Goal: Navigation & Orientation: Find specific page/section

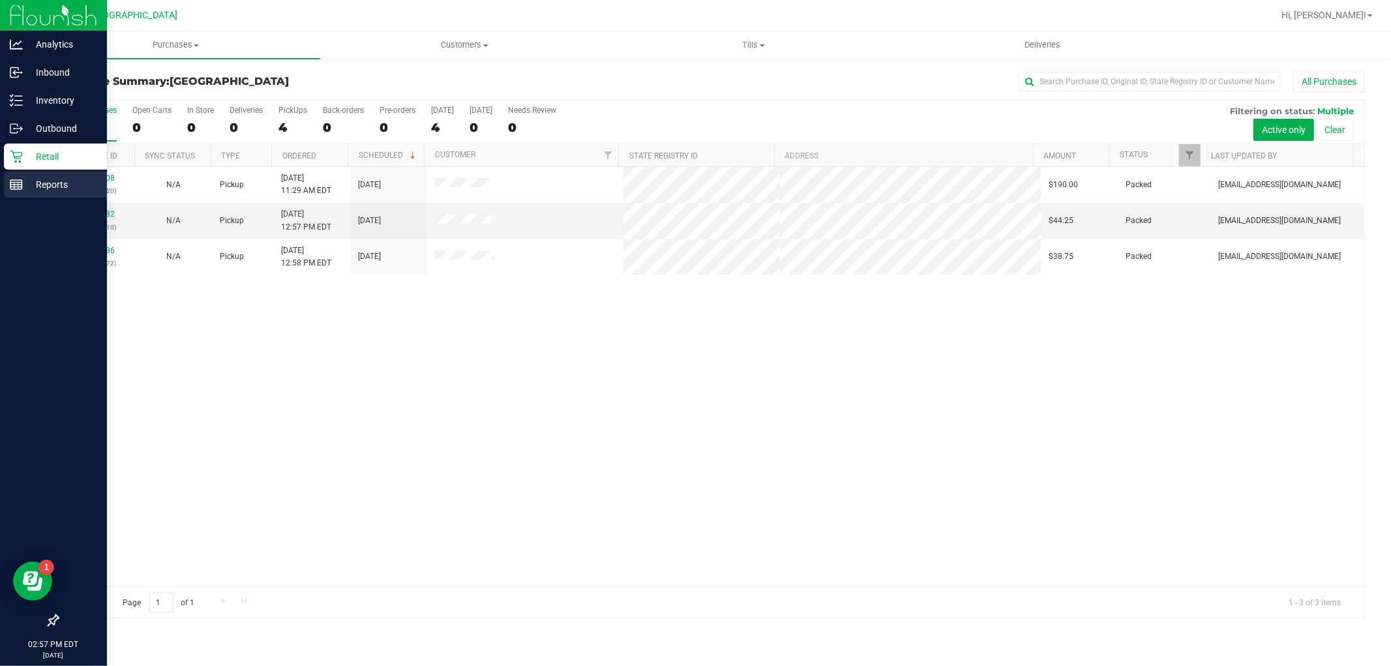
click at [4, 183] on div "Reports" at bounding box center [55, 184] width 103 height 26
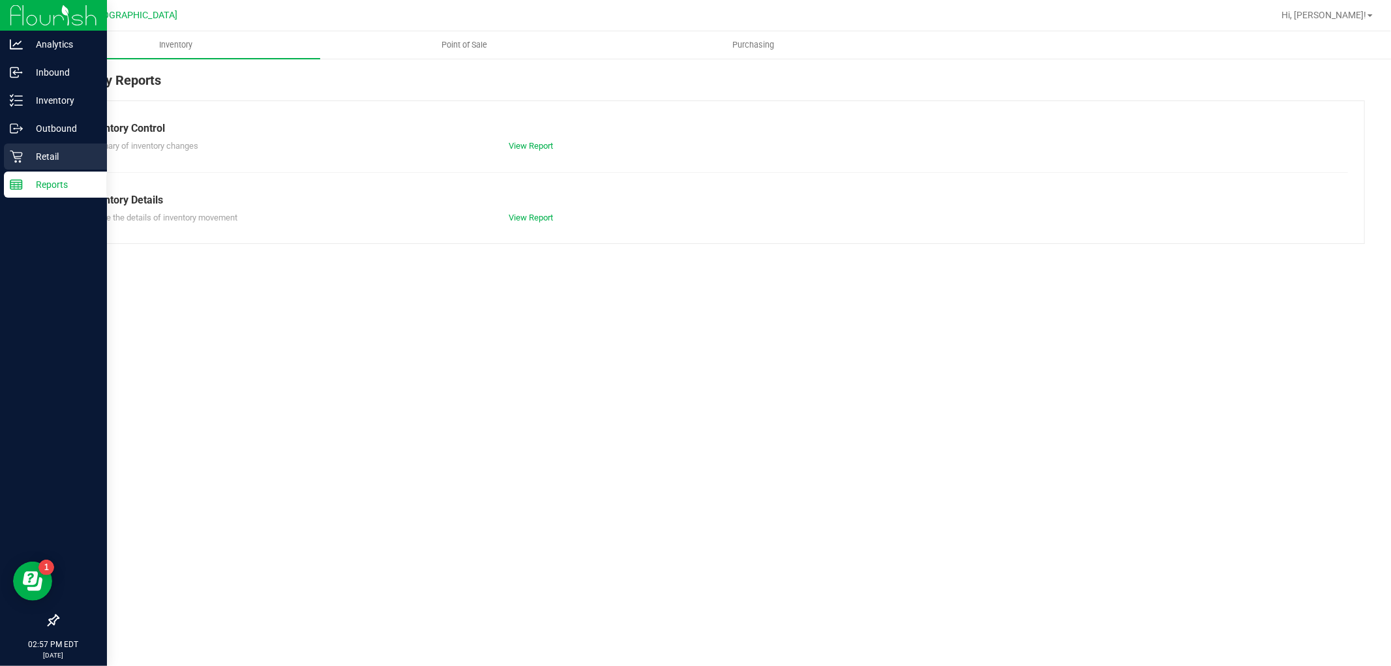
click at [8, 159] on div "Retail" at bounding box center [55, 156] width 103 height 26
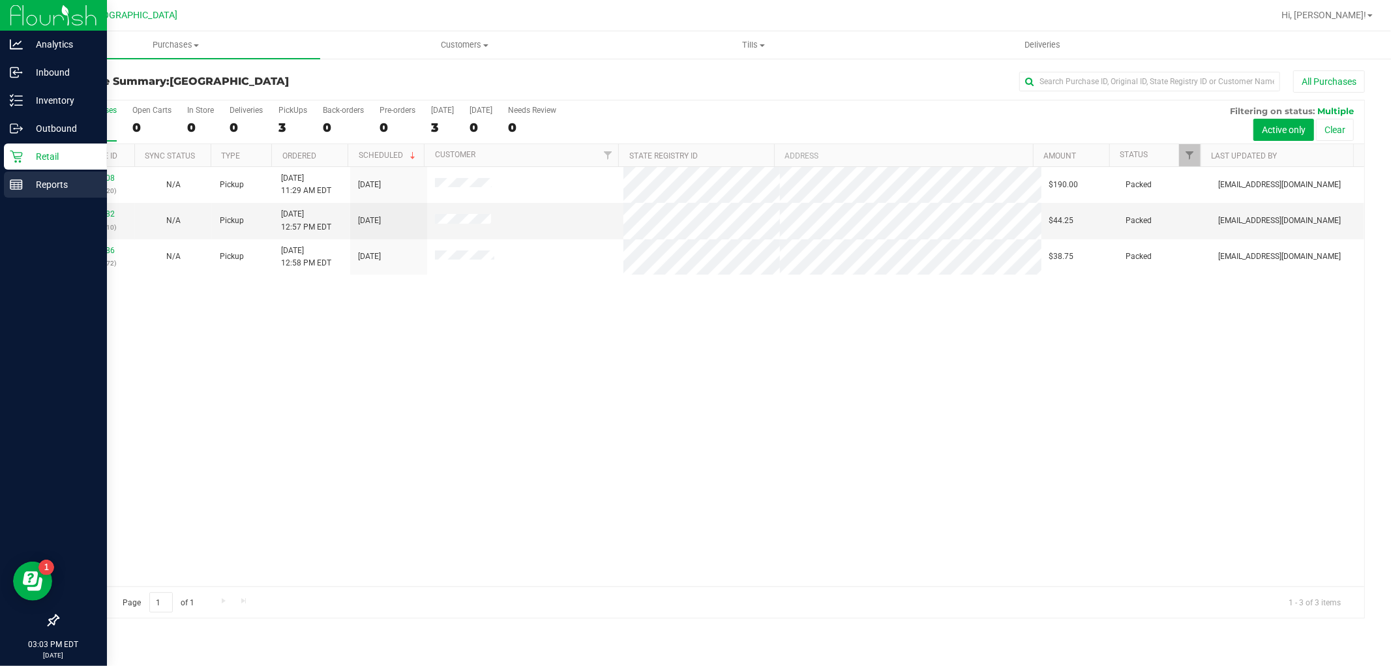
click at [54, 194] on div "Reports" at bounding box center [55, 184] width 103 height 26
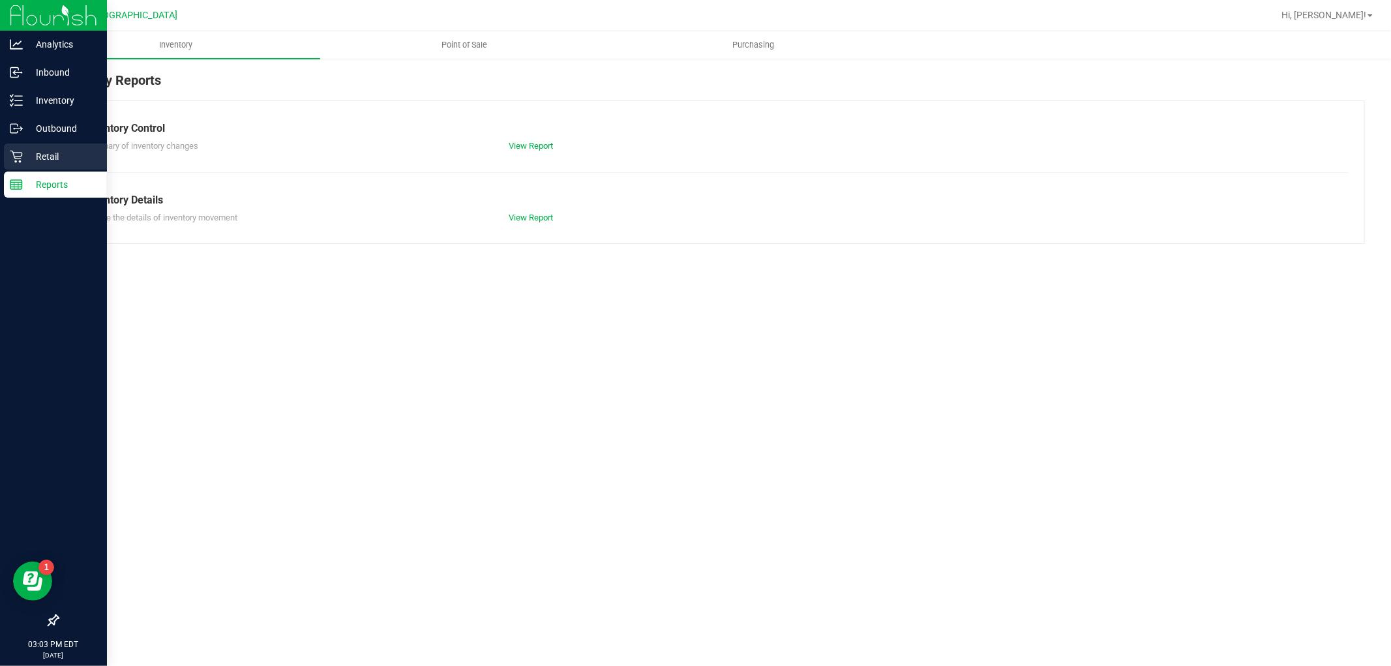
click at [57, 160] on p "Retail" at bounding box center [62, 157] width 78 height 16
